Goal: Information Seeking & Learning: Check status

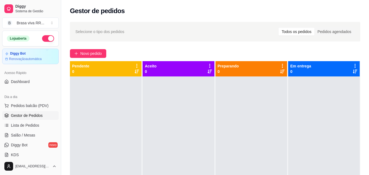
select select "ALL"
select select "0"
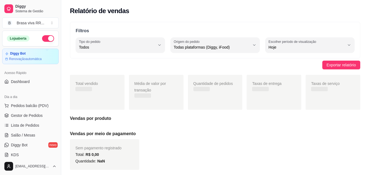
scroll to position [82, 0]
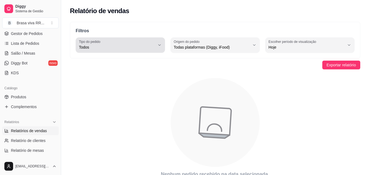
click at [142, 41] on div "Todos" at bounding box center [117, 45] width 76 height 11
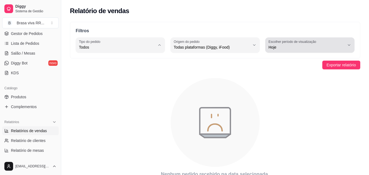
click at [289, 46] on span "Hoje" at bounding box center [306, 46] width 76 height 5
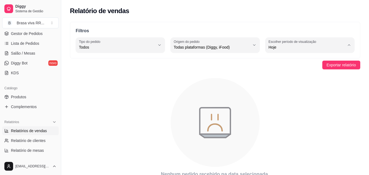
click at [294, 69] on span "Ontem" at bounding box center [307, 69] width 72 height 5
type input "1"
select select "1"
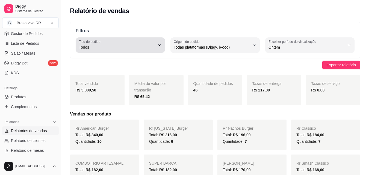
click at [158, 48] on button "Tipo do pedido Todos" at bounding box center [120, 44] width 89 height 15
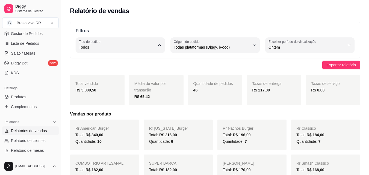
click at [136, 69] on span "Entrega" at bounding box center [118, 69] width 72 height 5
type input "DELIVERY"
select select "DELIVERY"
